Goal: Find specific page/section: Find specific page/section

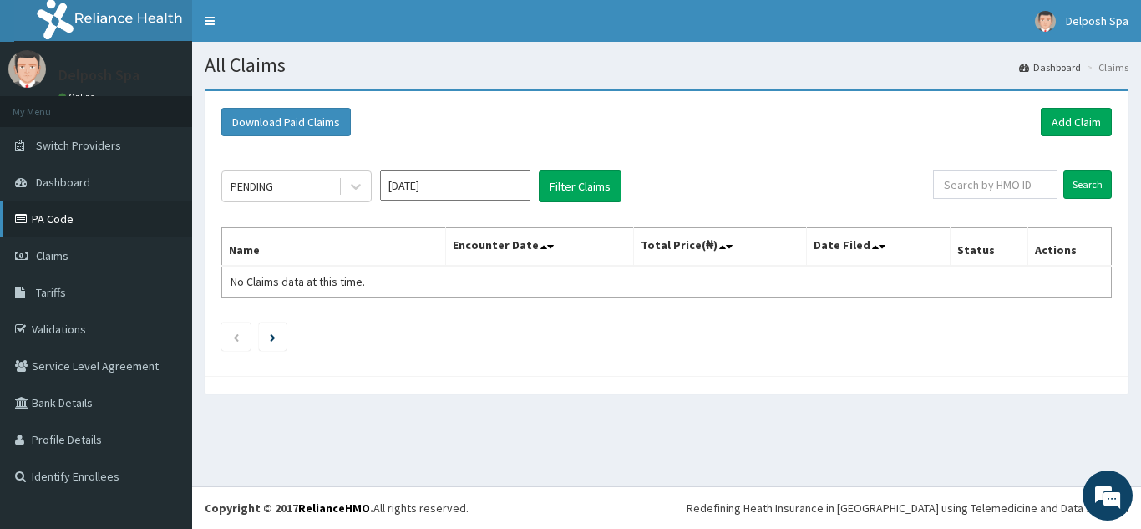
click at [53, 221] on link "PA Code" at bounding box center [96, 219] width 192 height 37
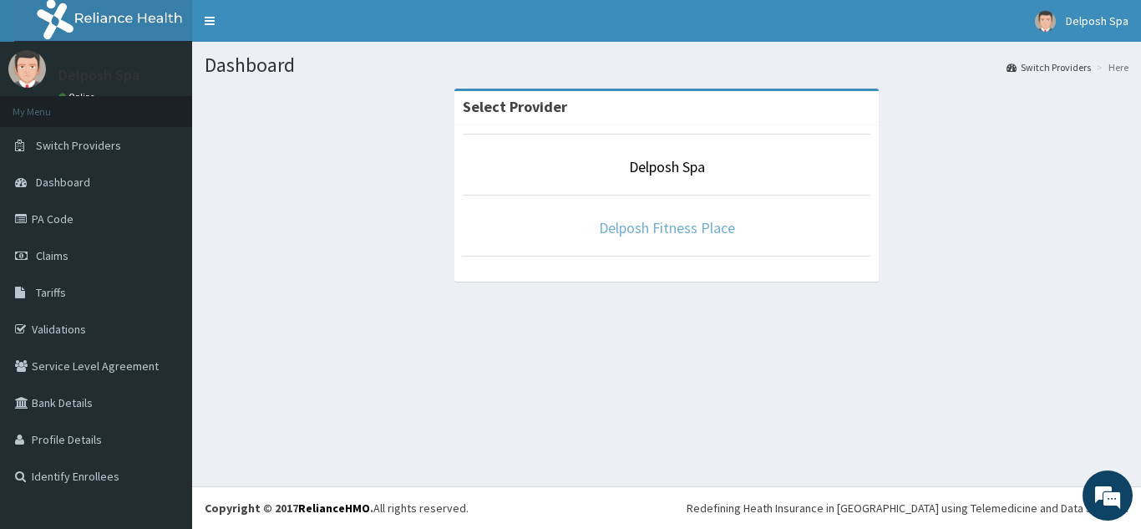
click at [693, 221] on link "Delposh Fitness Place" at bounding box center [667, 227] width 136 height 19
